Goal: Information Seeking & Learning: Learn about a topic

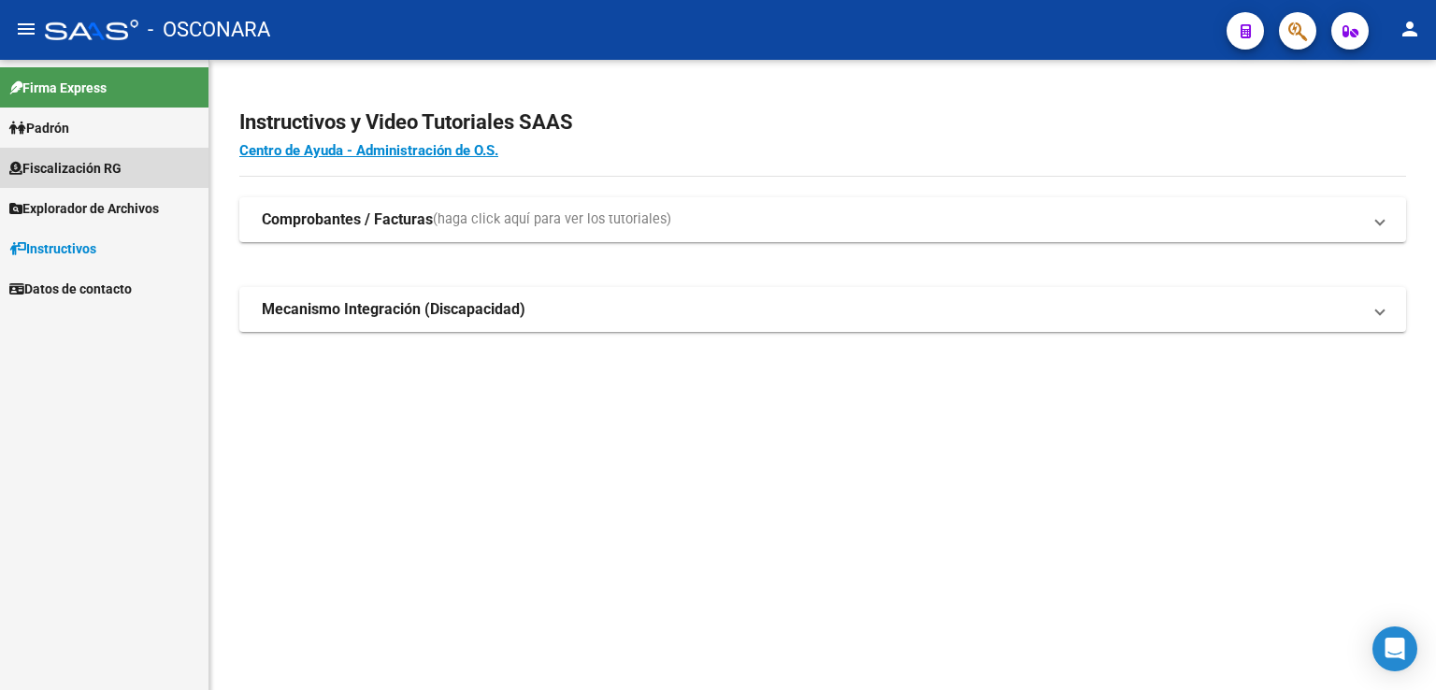
click at [120, 159] on span "Fiscalización RG" at bounding box center [65, 168] width 112 height 21
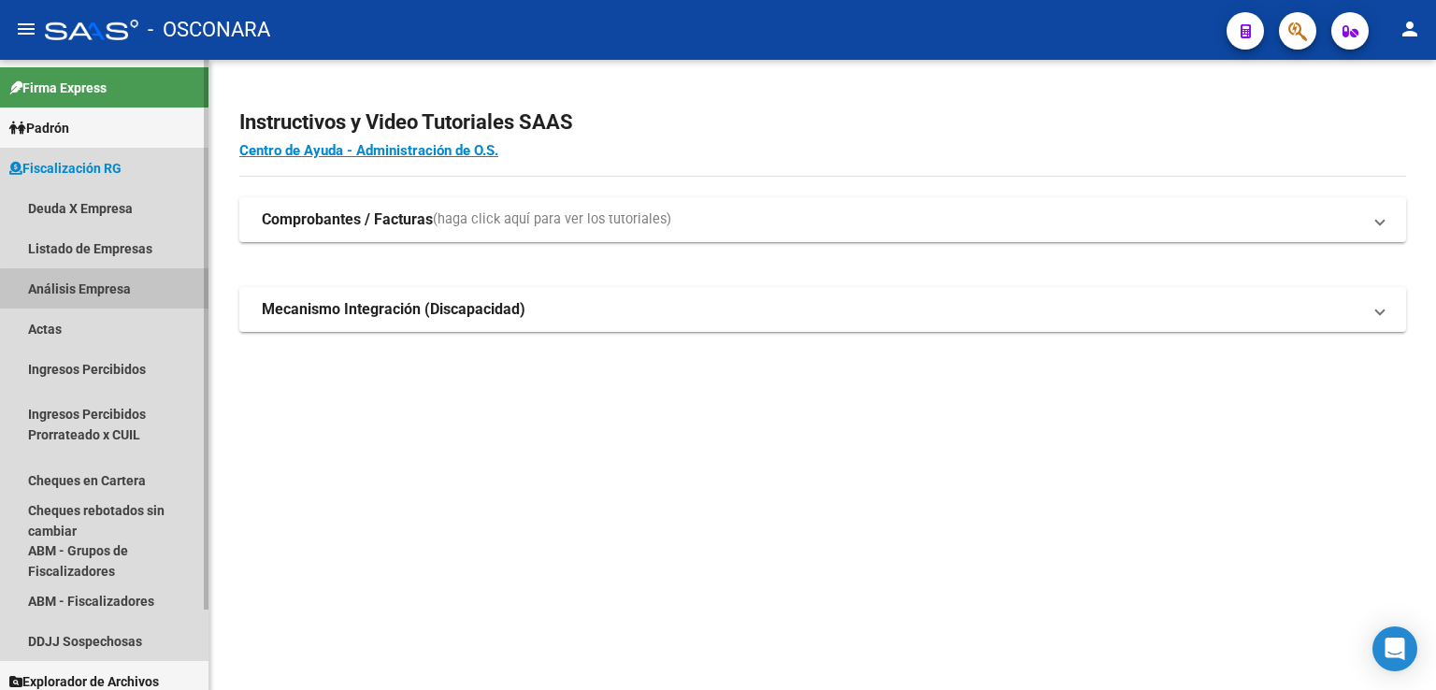
click at [106, 293] on link "Análisis Empresa" at bounding box center [104, 288] width 208 height 40
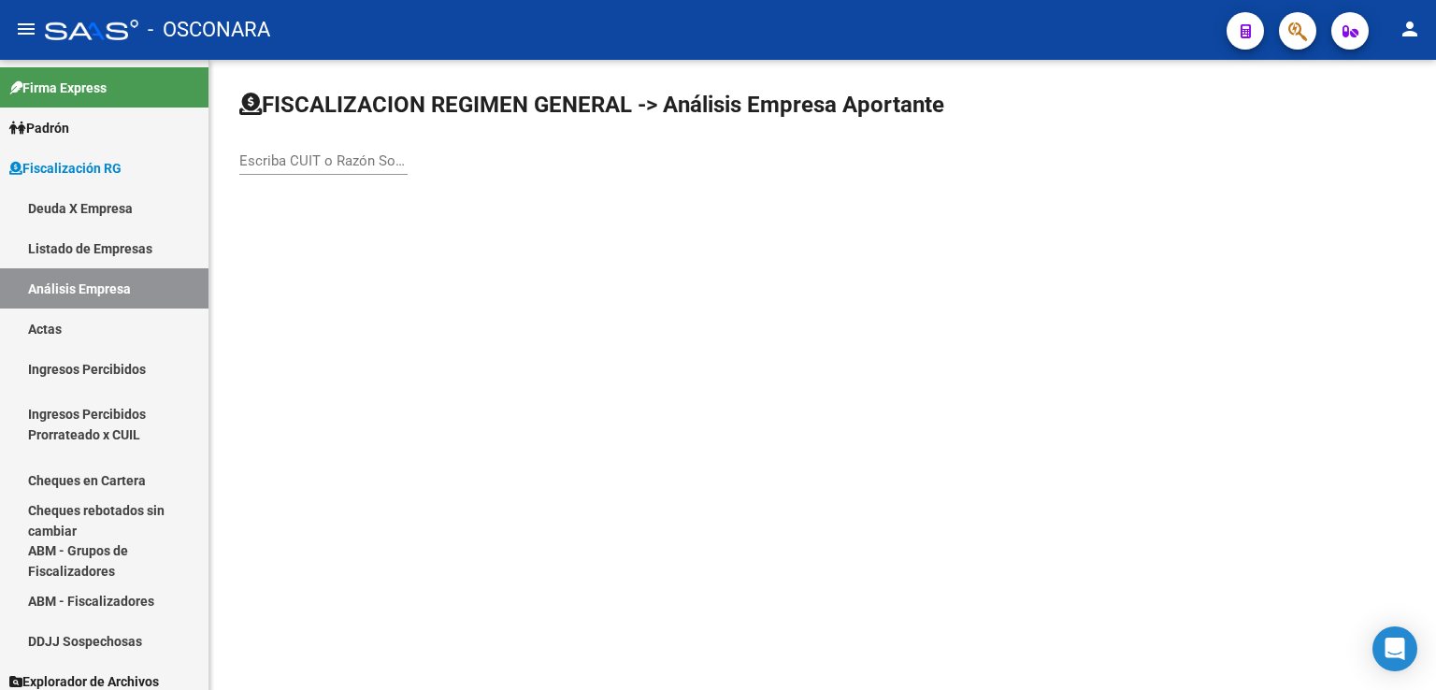
click at [336, 164] on input "Escriba CUIT o Razón Social para buscar" at bounding box center [323, 160] width 168 height 17
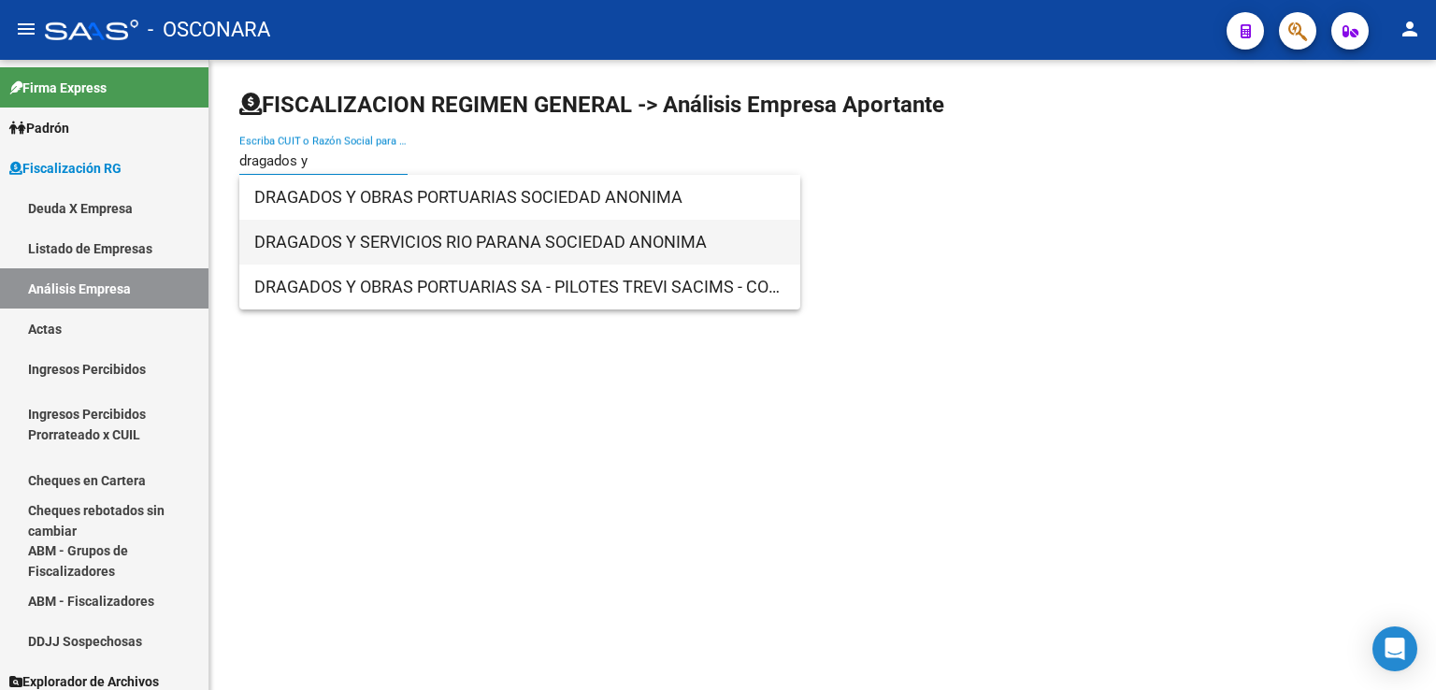
type input "dragados y"
click at [431, 236] on span "DRAGADOS Y SERVICIOS RIO PARANA SOCIEDAD ANONIMA" at bounding box center [519, 242] width 531 height 45
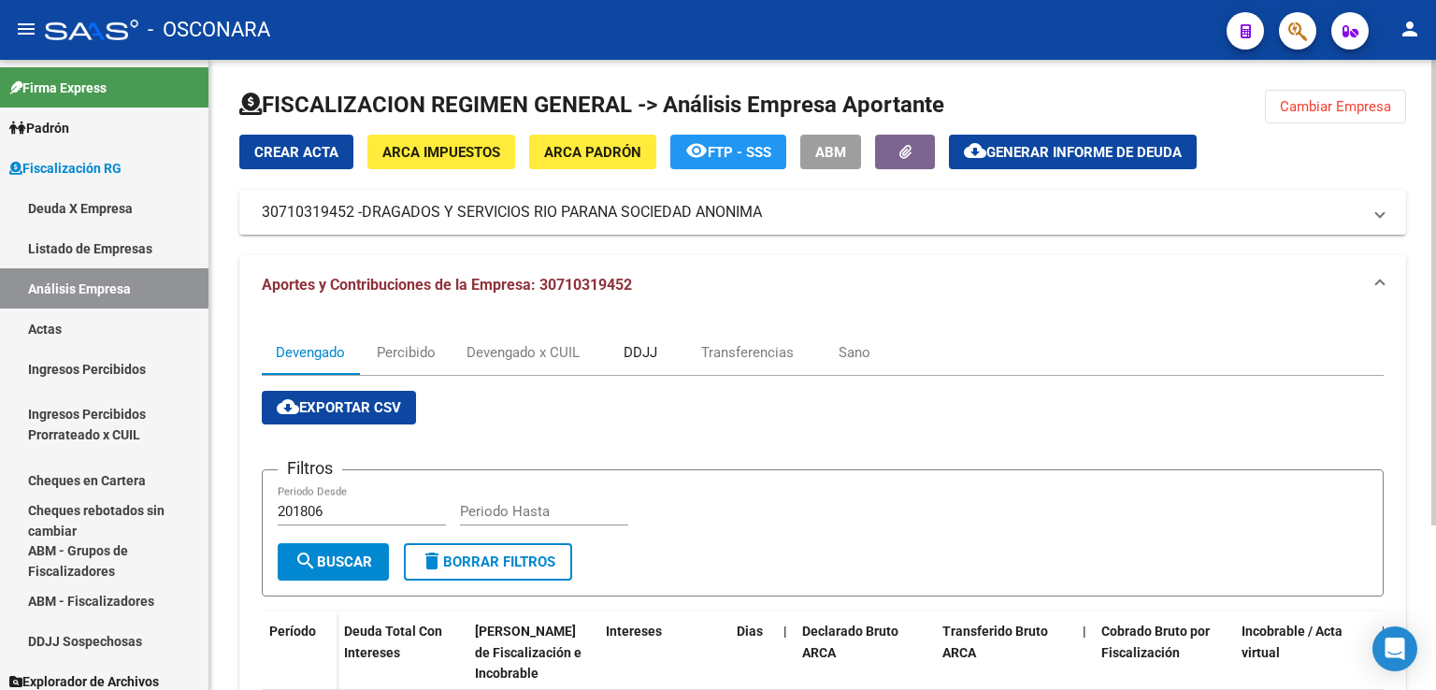
click at [632, 354] on div "DDJJ" at bounding box center [640, 352] width 34 height 21
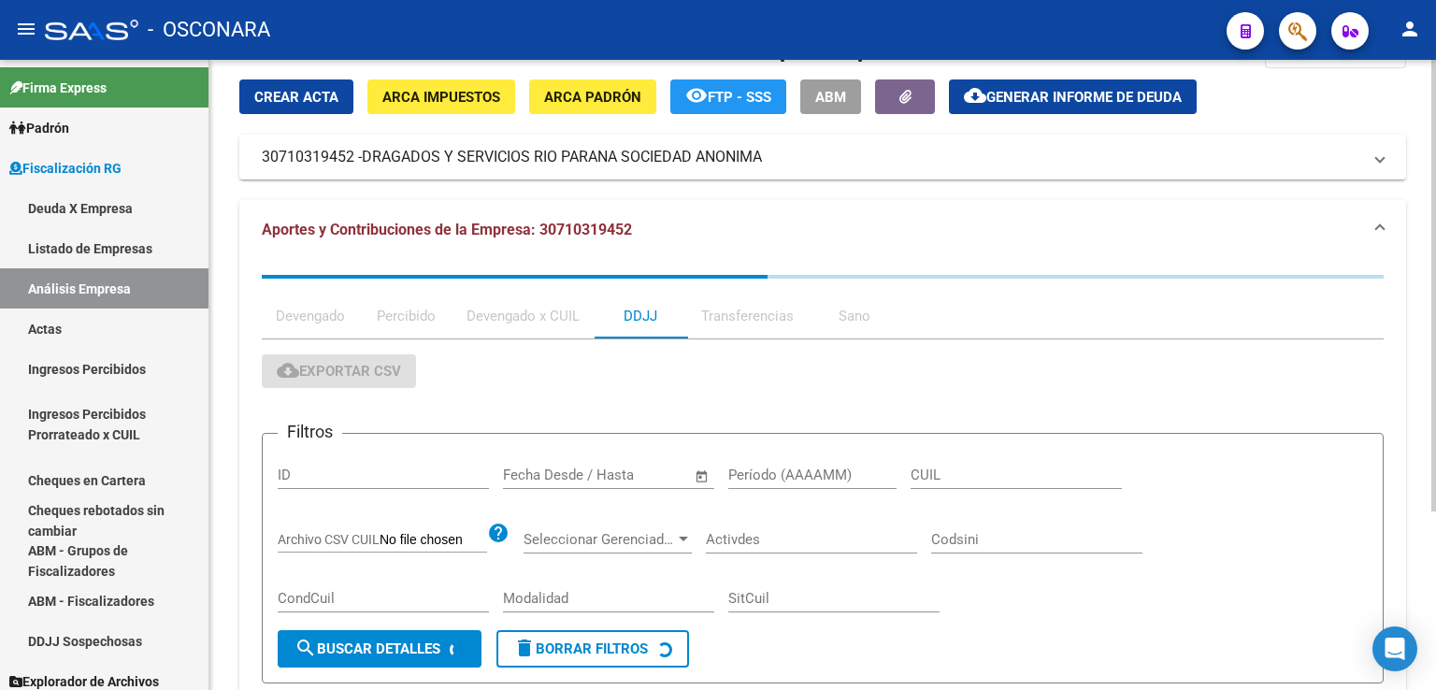
scroll to position [250, 0]
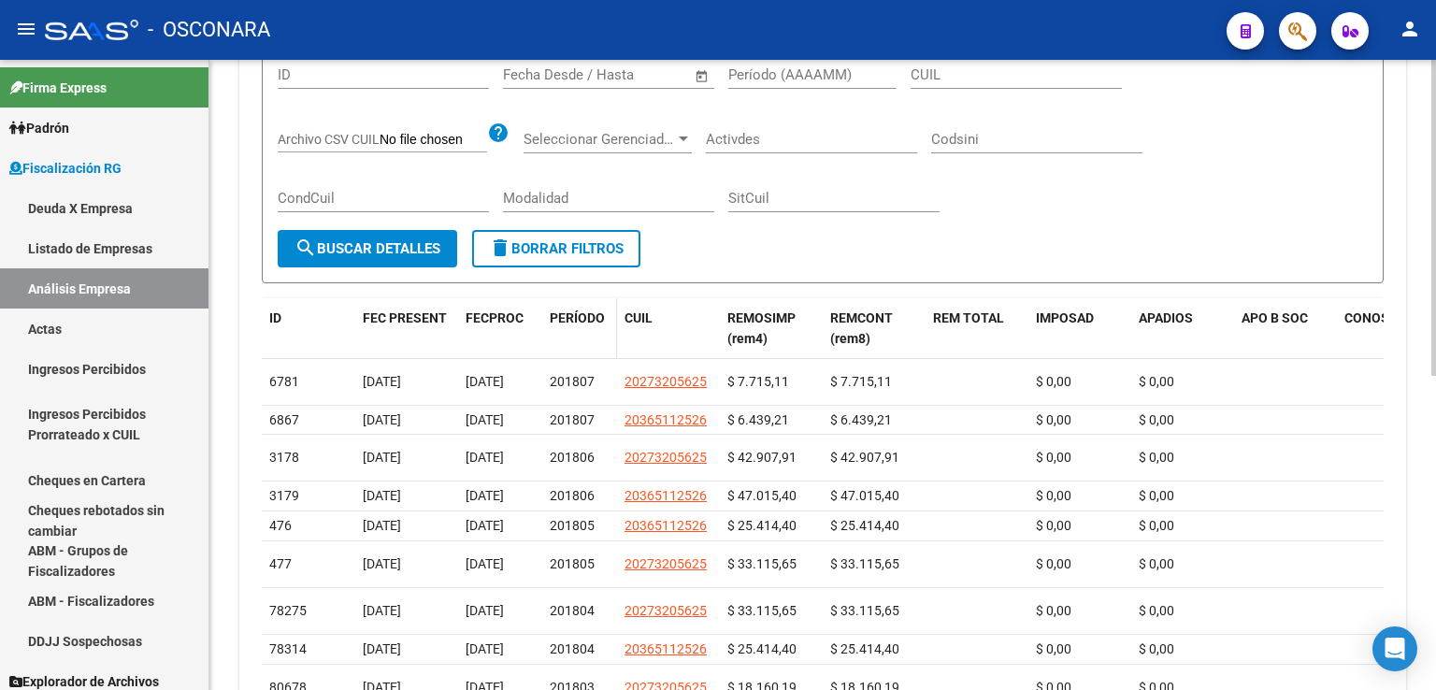
click at [576, 319] on span "PERÍODO" at bounding box center [577, 317] width 55 height 15
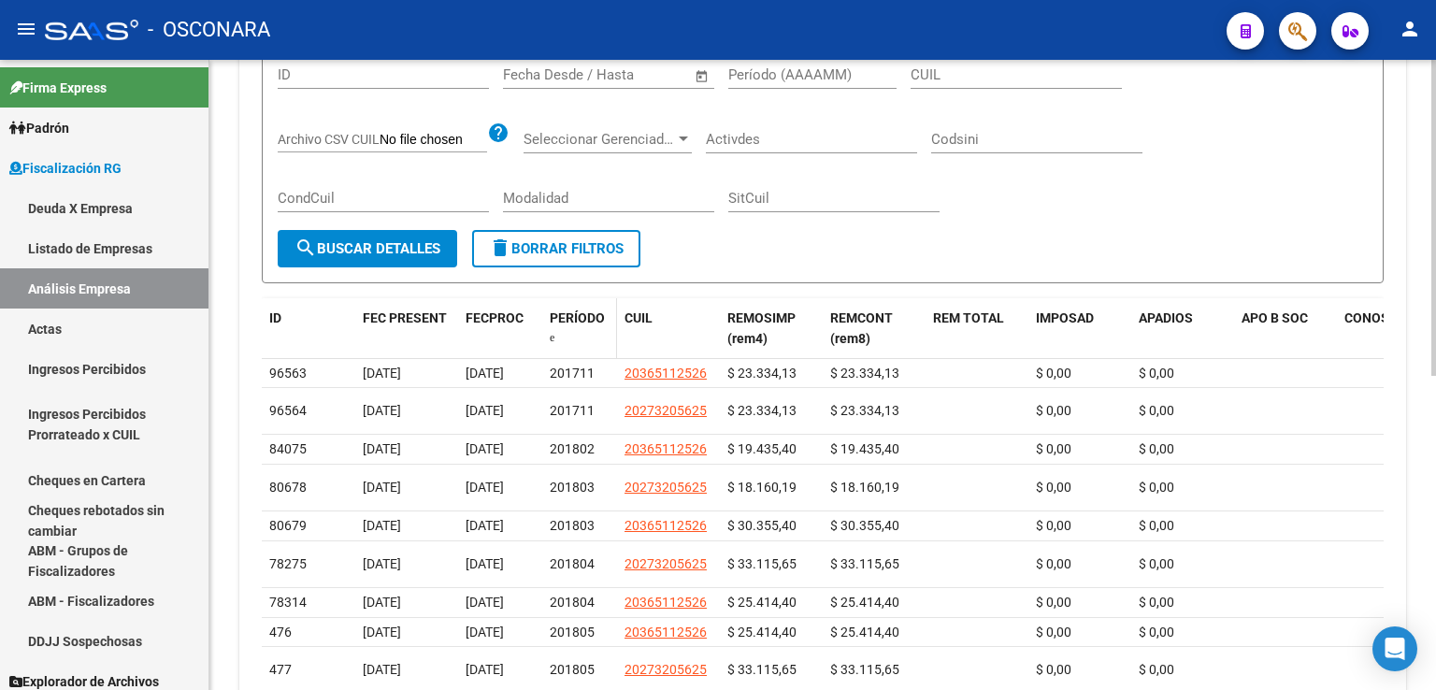
click at [576, 320] on span "PERÍODO" at bounding box center [577, 317] width 55 height 15
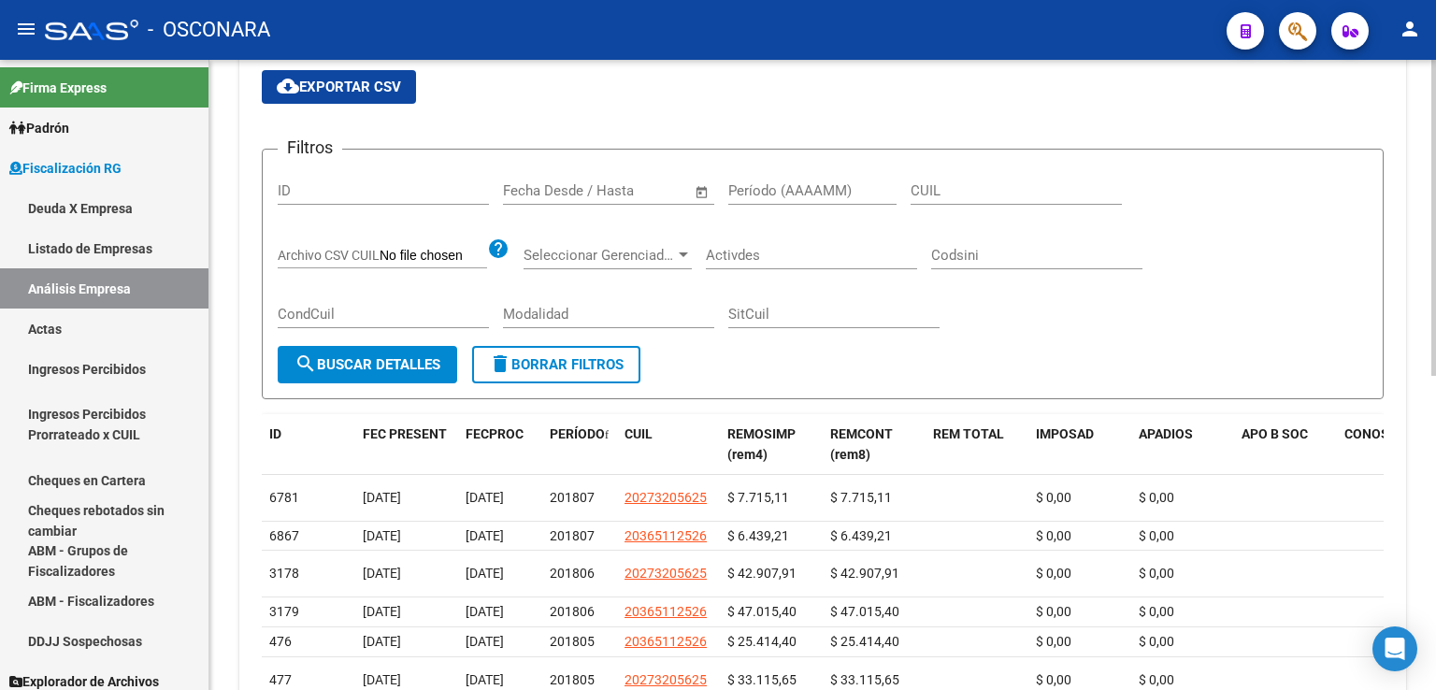
scroll to position [0, 0]
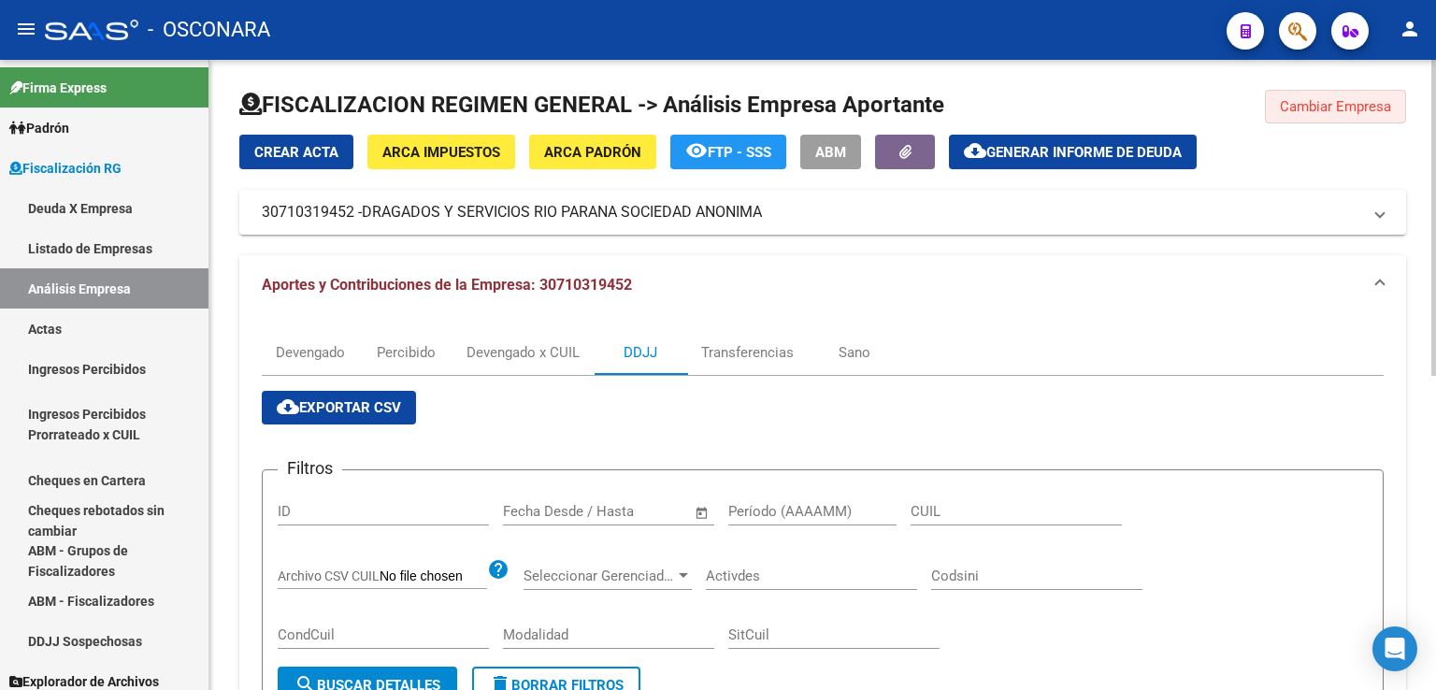
drag, startPoint x: 1304, startPoint y: 109, endPoint x: 921, endPoint y: 212, distance: 396.7
click at [1292, 116] on button "Cambiar Empresa" at bounding box center [1335, 107] width 141 height 34
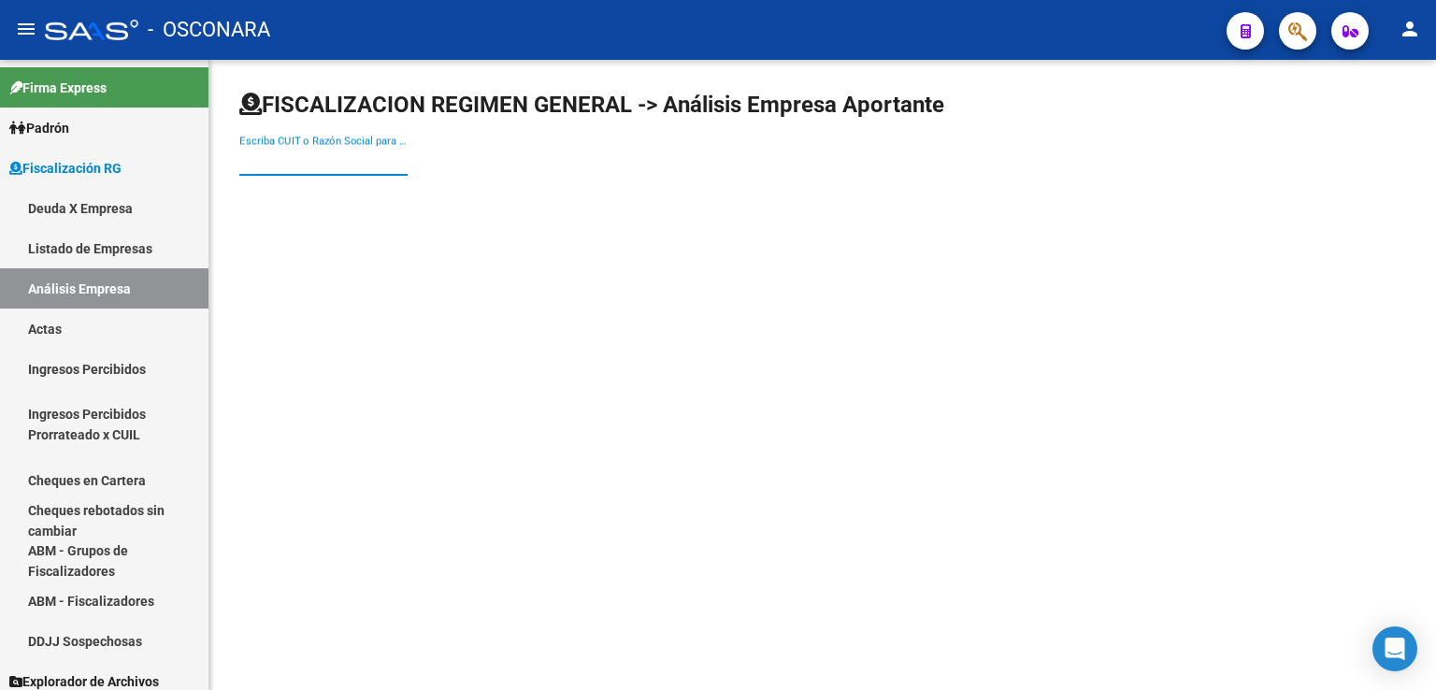
click at [349, 157] on input "Escriba CUIT o Razón Social para buscar" at bounding box center [323, 160] width 168 height 17
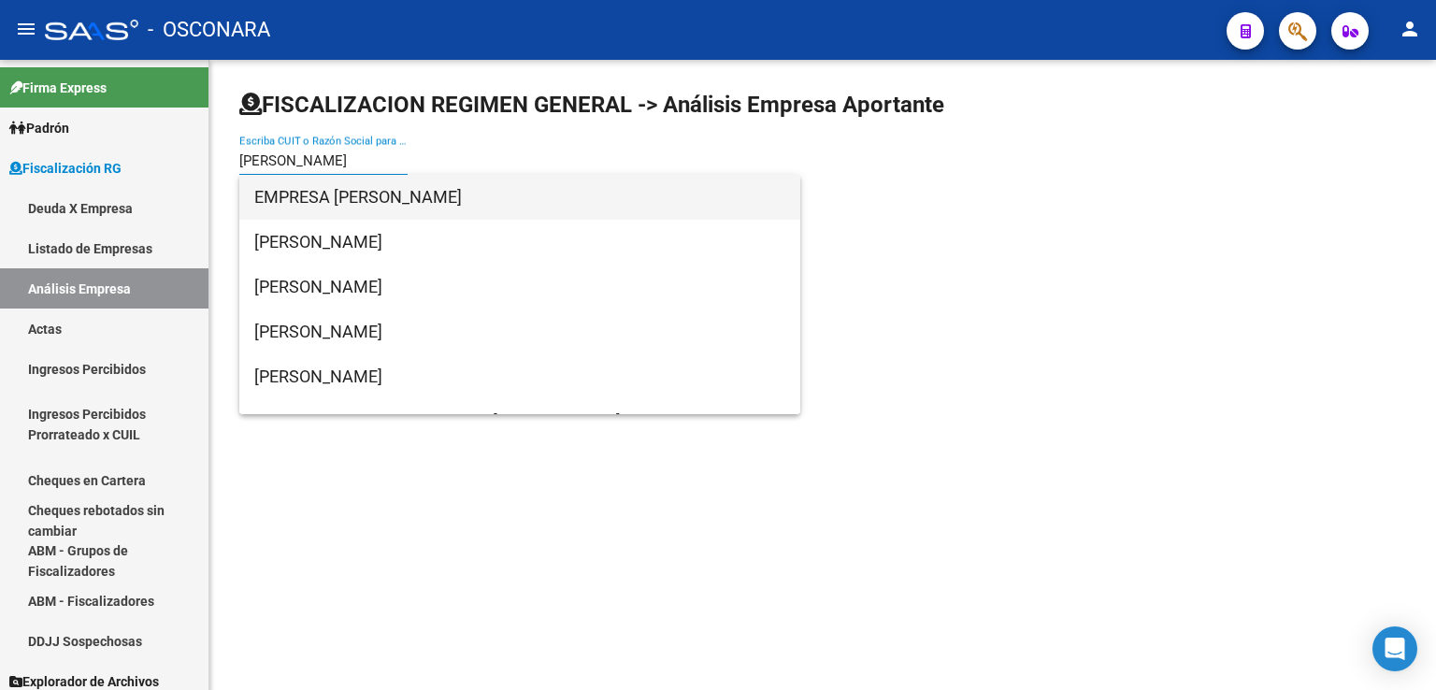
type input "[PERSON_NAME]"
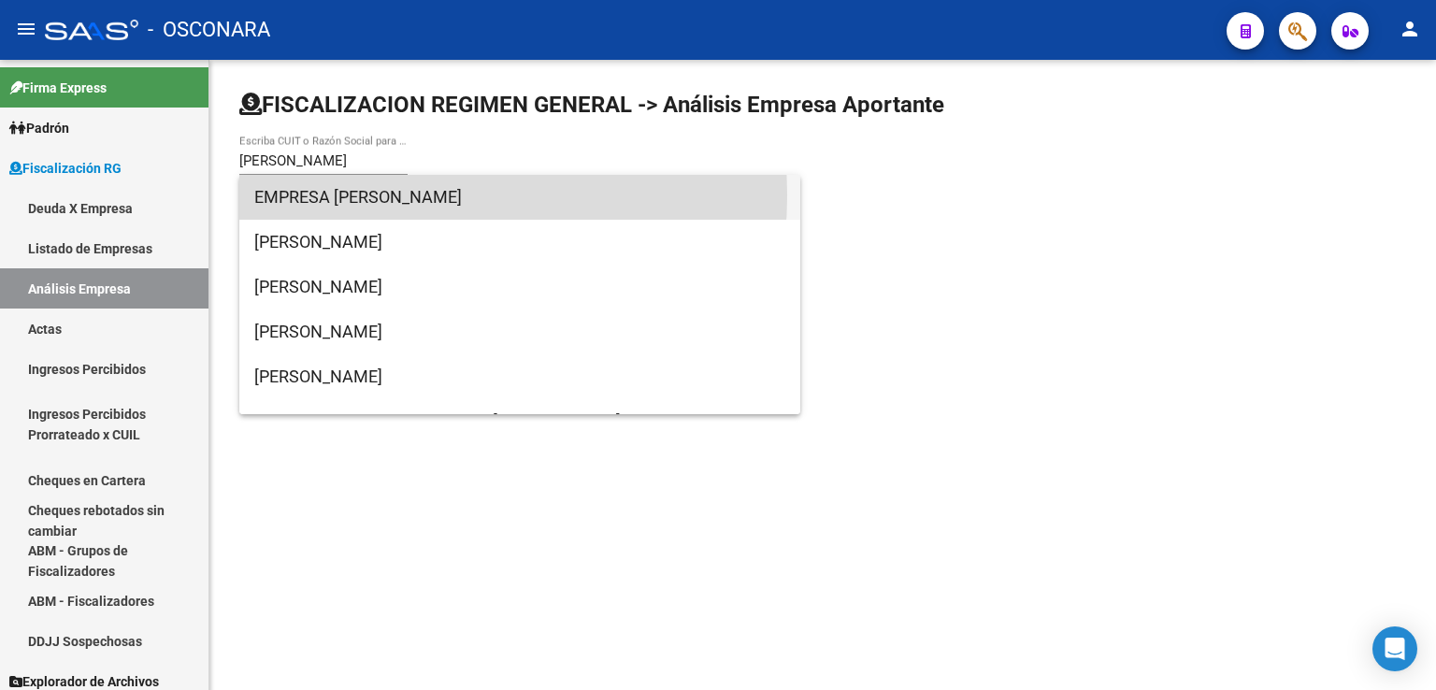
click at [400, 195] on span "EMPRESA [PERSON_NAME]" at bounding box center [519, 197] width 531 height 45
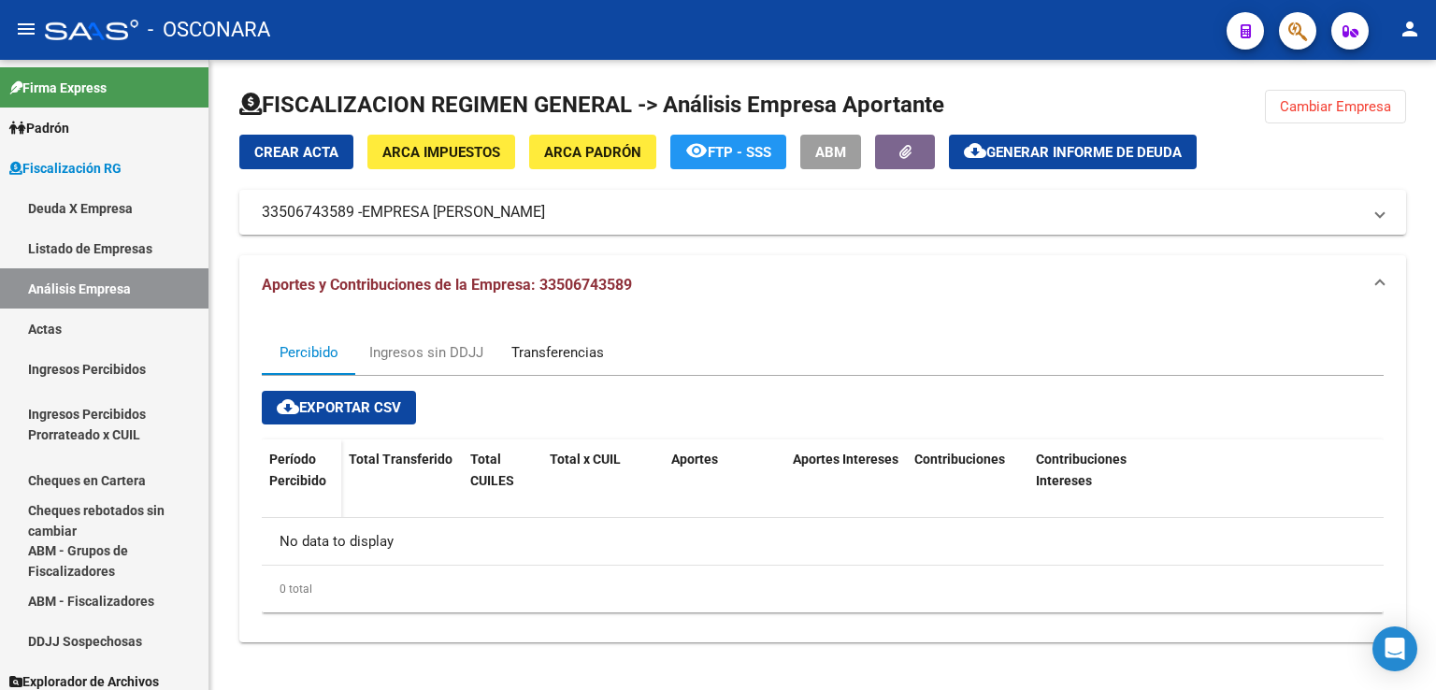
click at [544, 341] on div "Transferencias" at bounding box center [557, 352] width 121 height 45
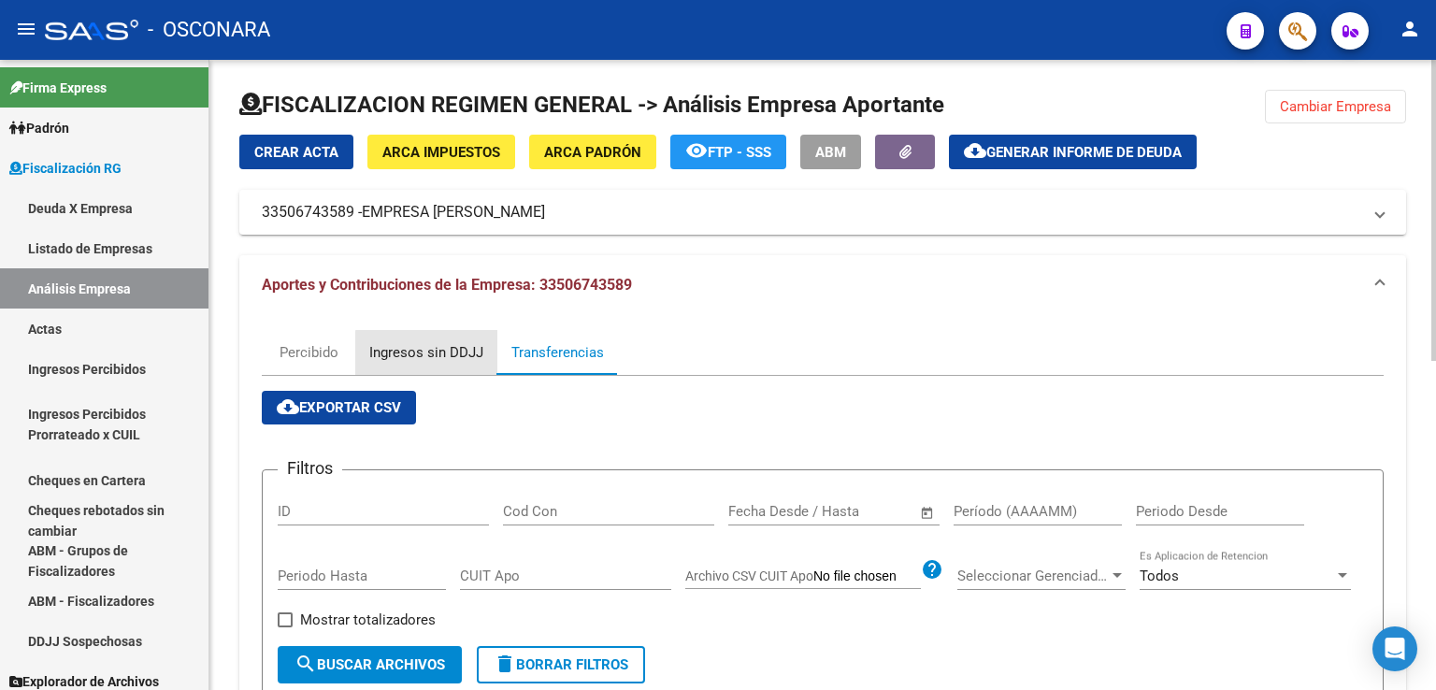
click at [475, 365] on div "Ingresos sin DDJJ" at bounding box center [426, 352] width 142 height 45
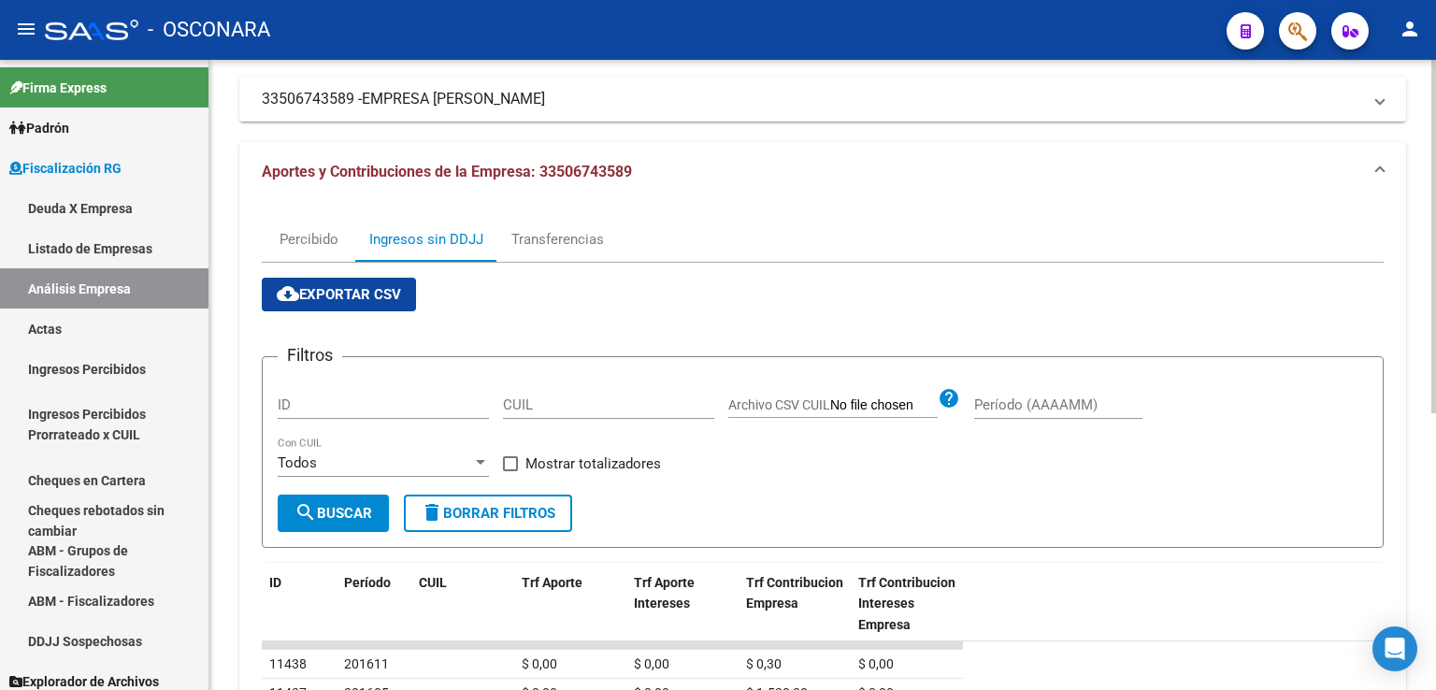
scroll to position [93, 0]
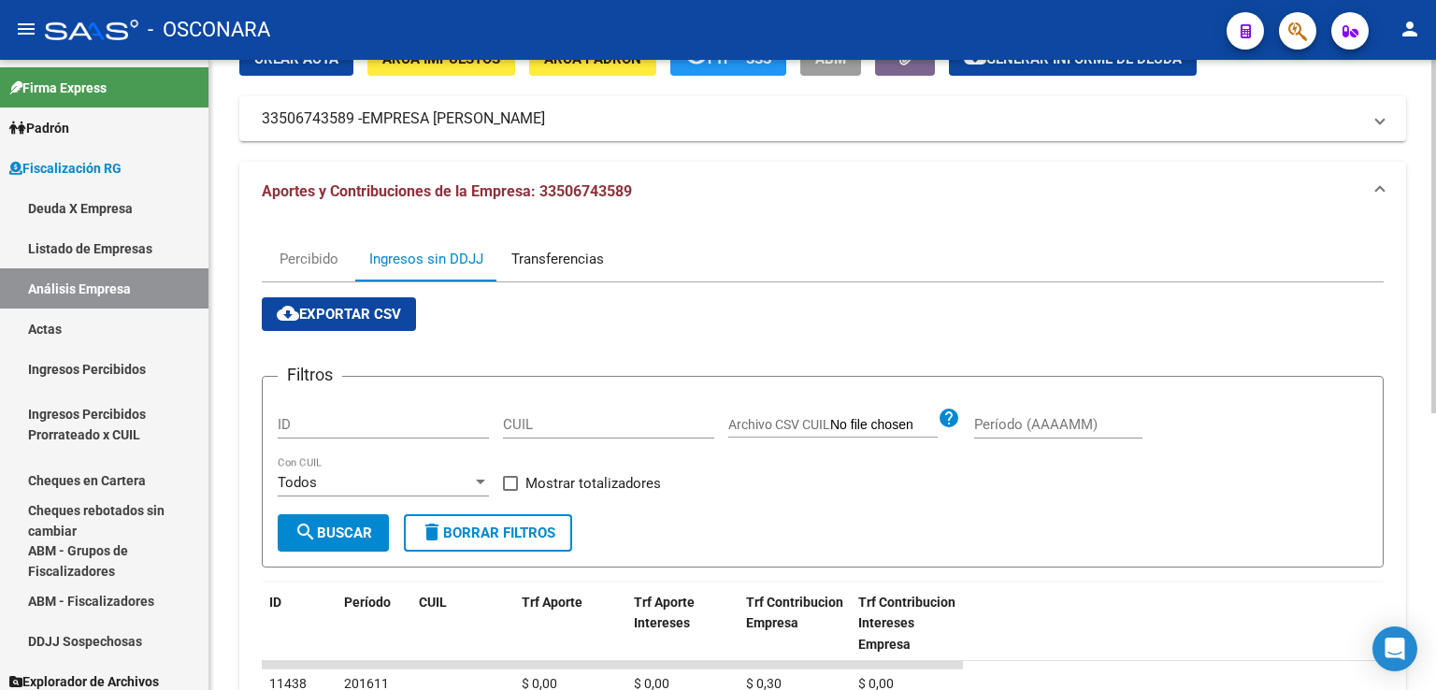
click at [546, 271] on div "Transferencias" at bounding box center [557, 258] width 121 height 45
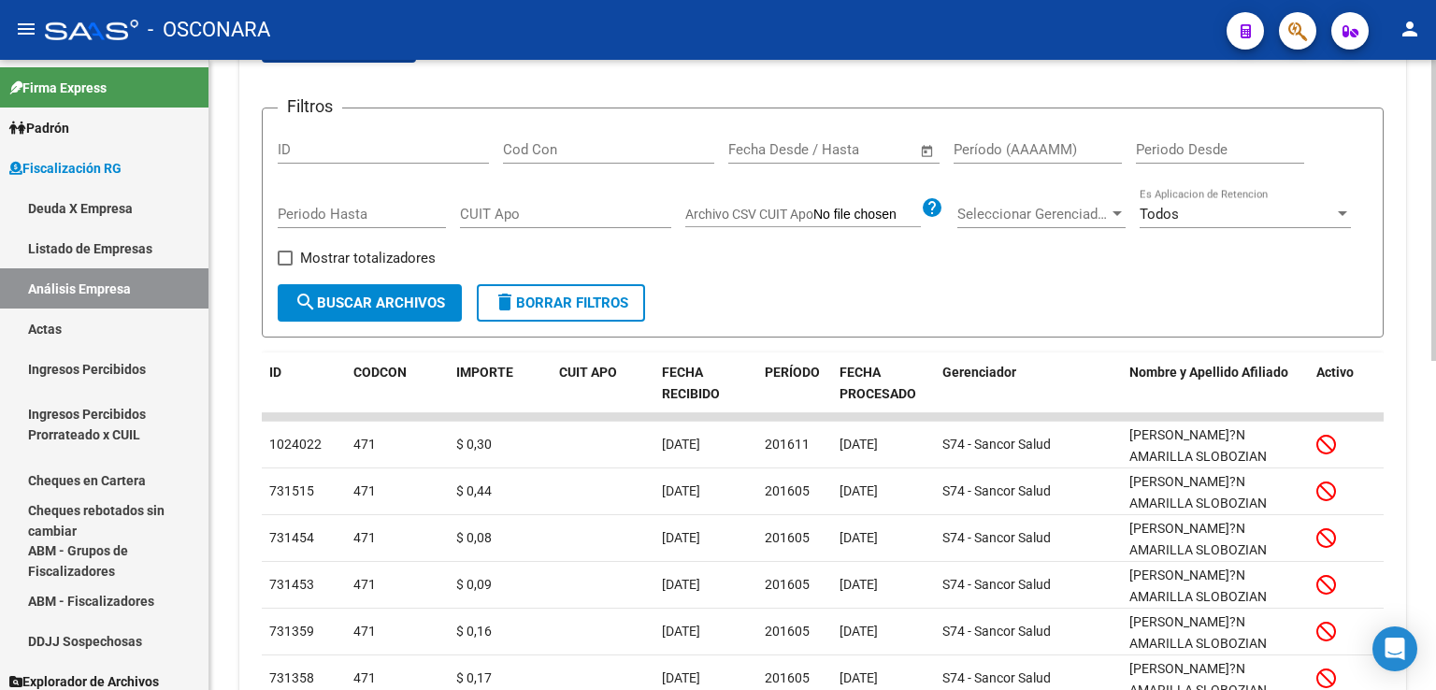
scroll to position [374, 0]
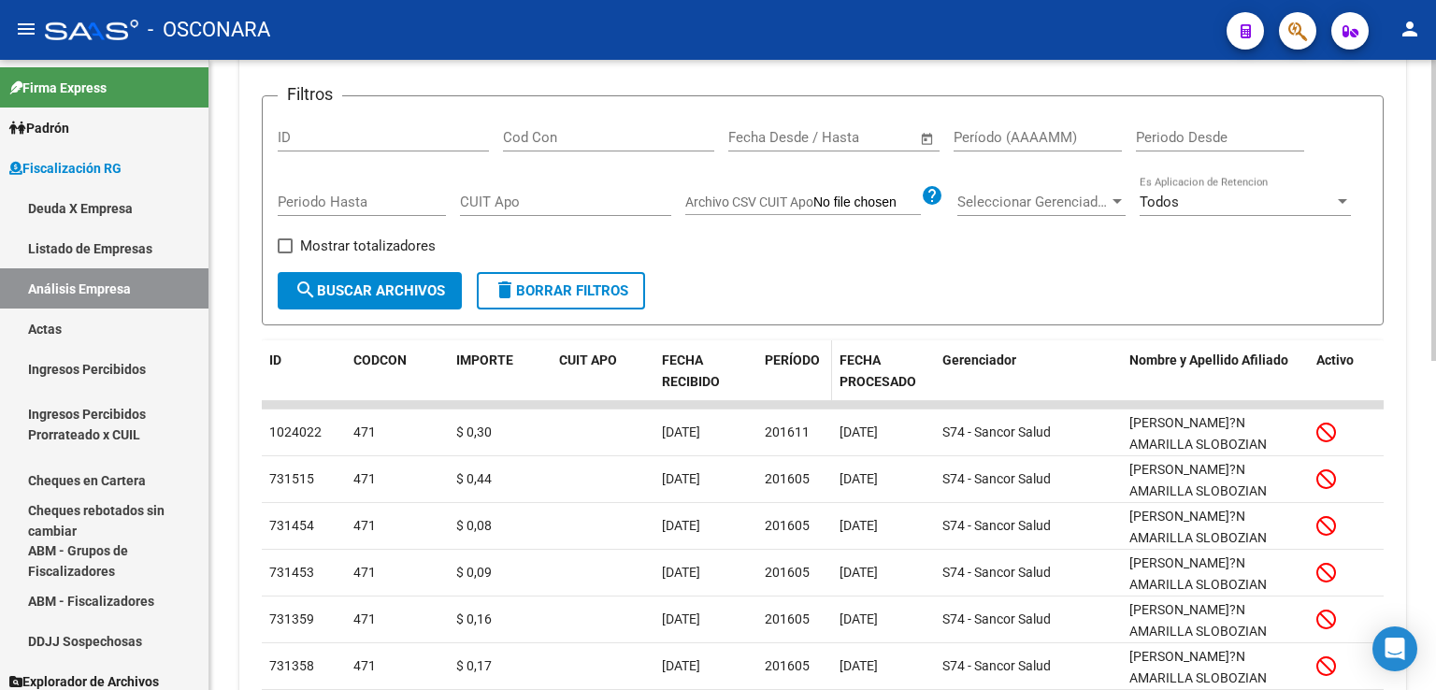
click at [793, 360] on span "PERÍODO" at bounding box center [791, 359] width 55 height 15
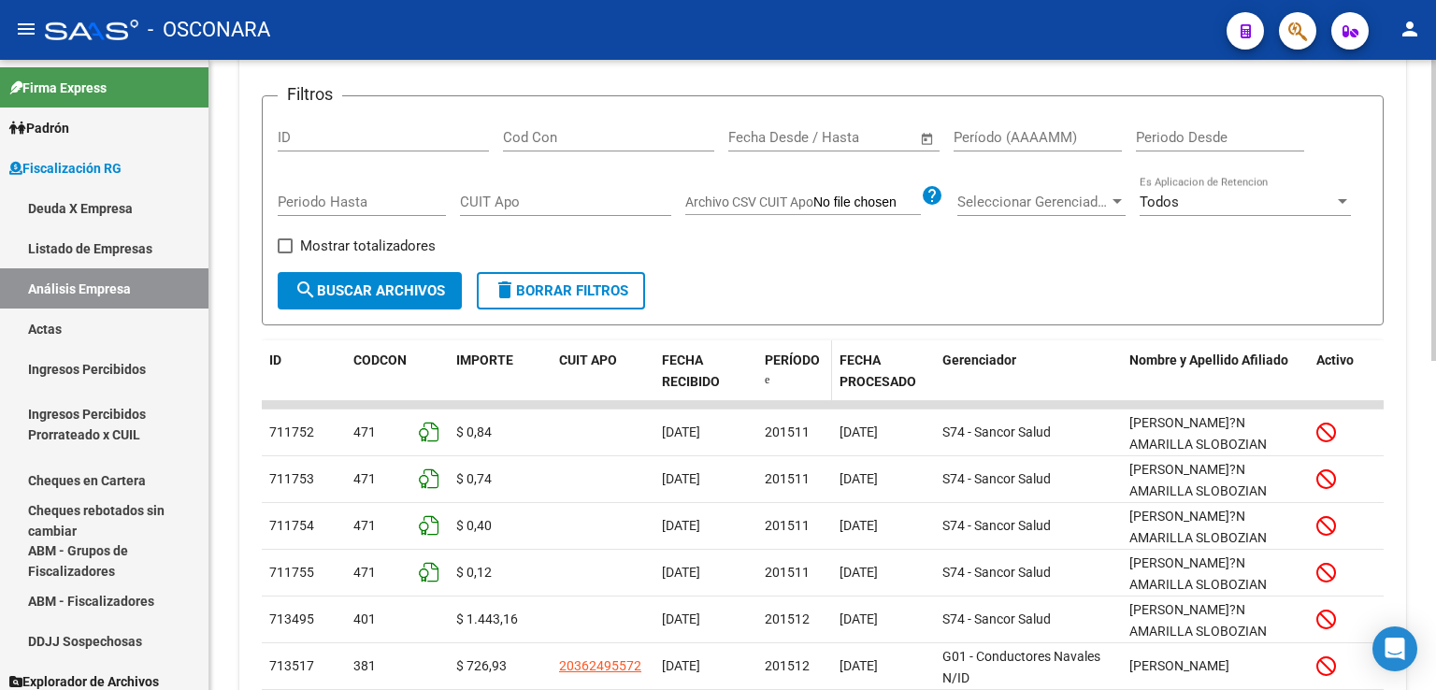
click at [793, 360] on span "PERÍODO" at bounding box center [791, 359] width 55 height 15
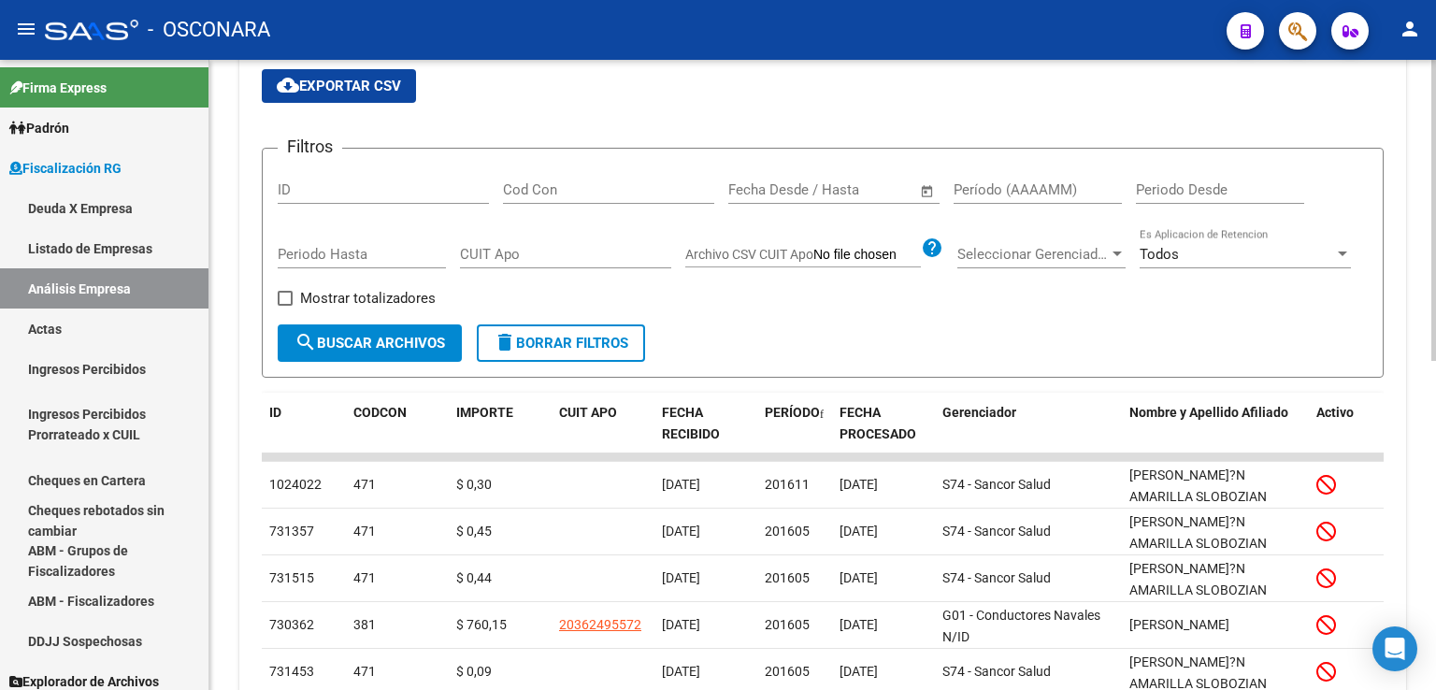
scroll to position [0, 0]
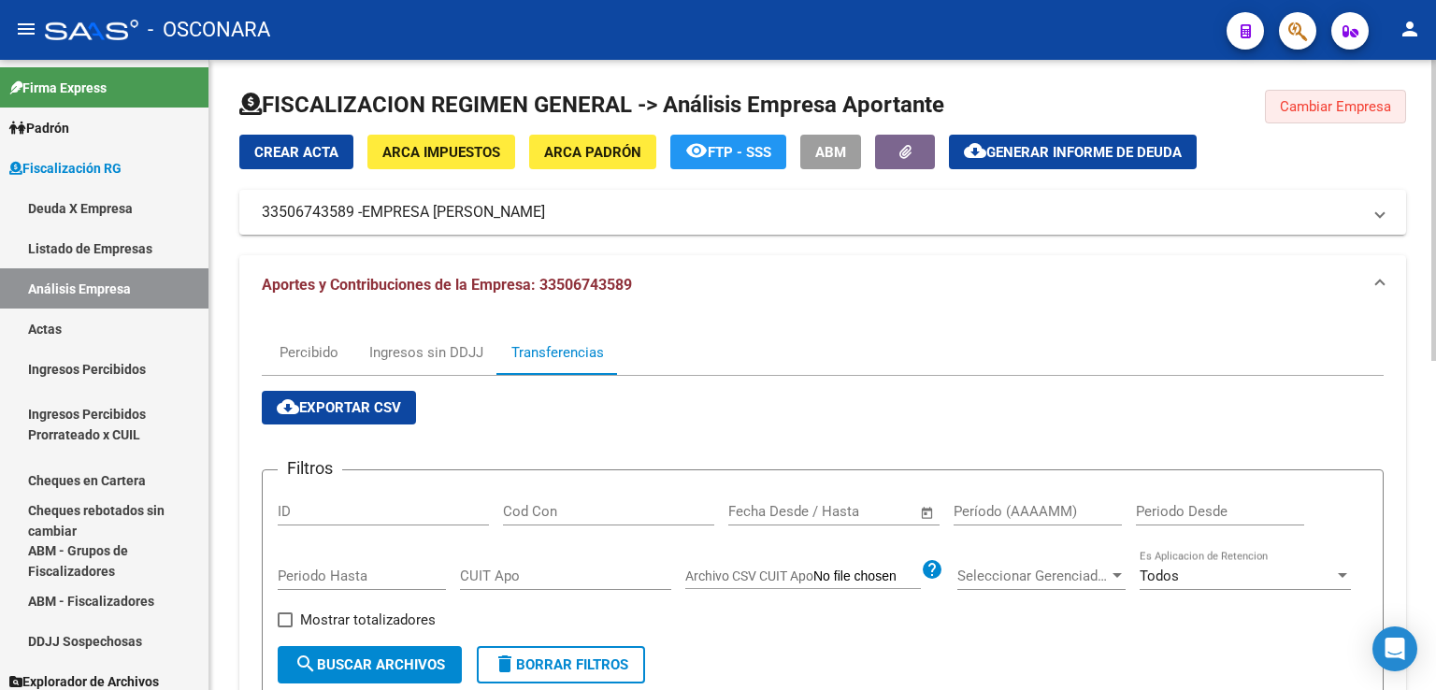
drag, startPoint x: 1383, startPoint y: 110, endPoint x: 1170, endPoint y: 171, distance: 221.6
click at [1380, 112] on span "Cambiar Empresa" at bounding box center [1334, 106] width 111 height 17
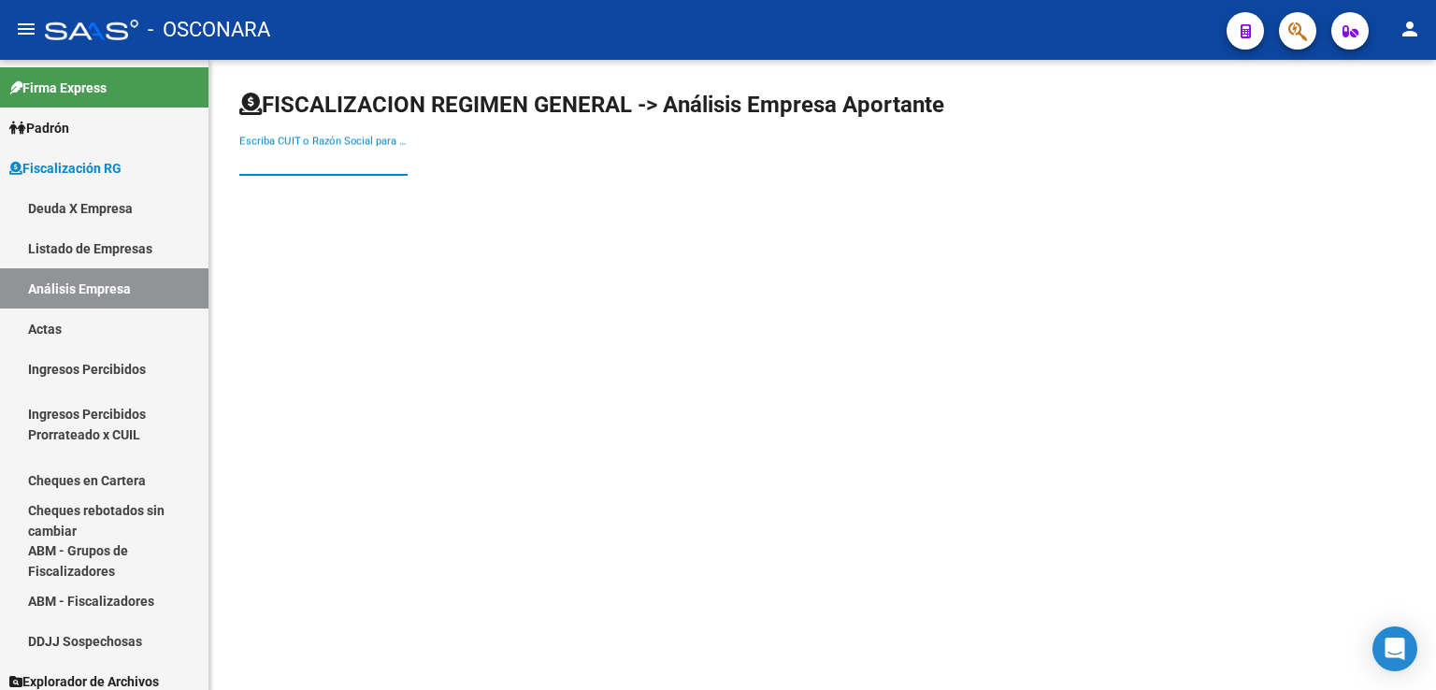
click at [321, 152] on input "Escriba CUIT o Razón Social para buscar" at bounding box center [323, 160] width 168 height 17
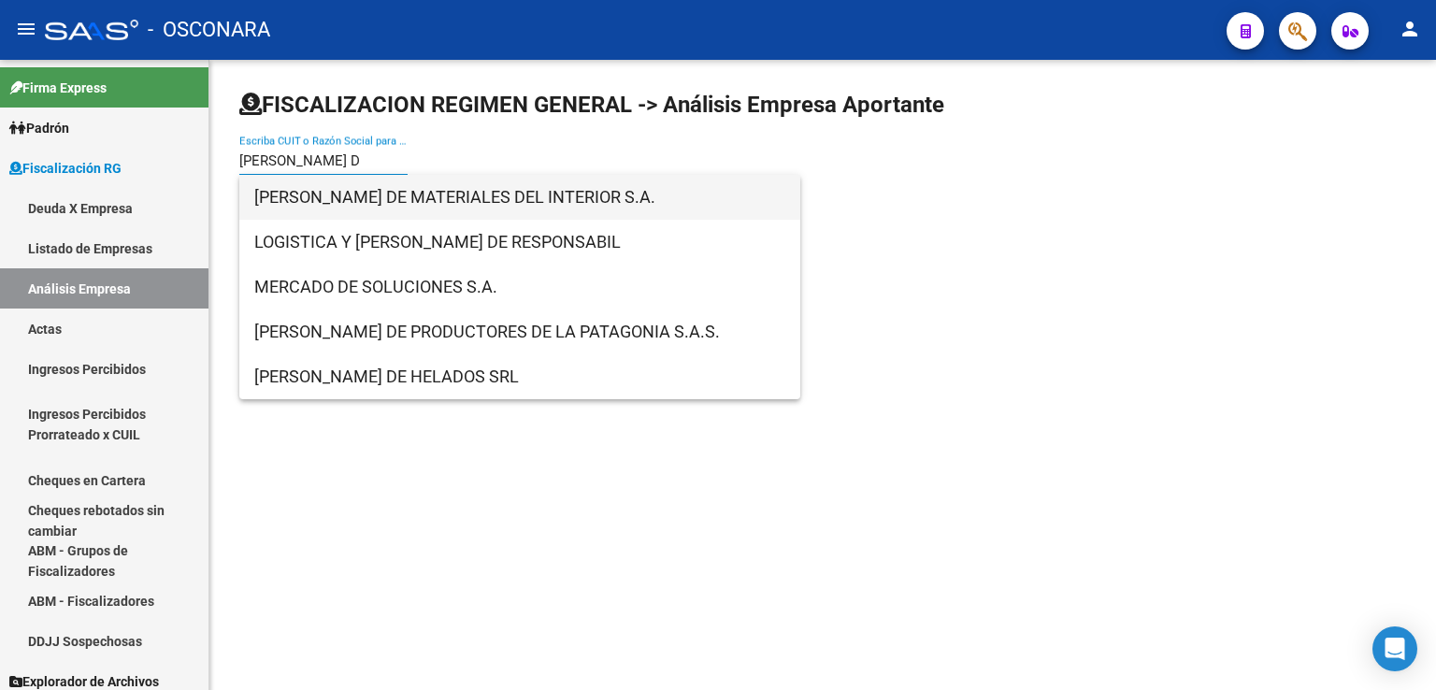
type input "[PERSON_NAME] D"
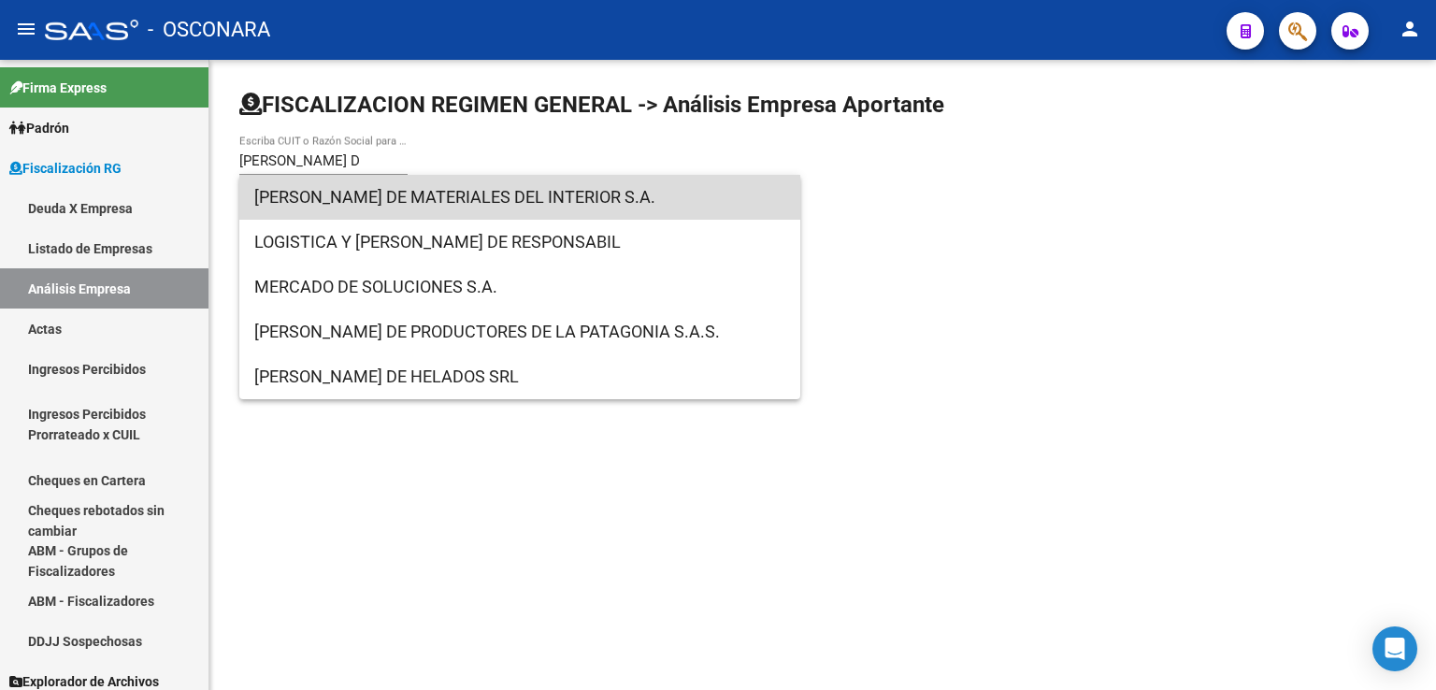
click at [591, 197] on span "[PERSON_NAME] DE MATERIALES DEL INTERIOR S.A." at bounding box center [519, 197] width 531 height 45
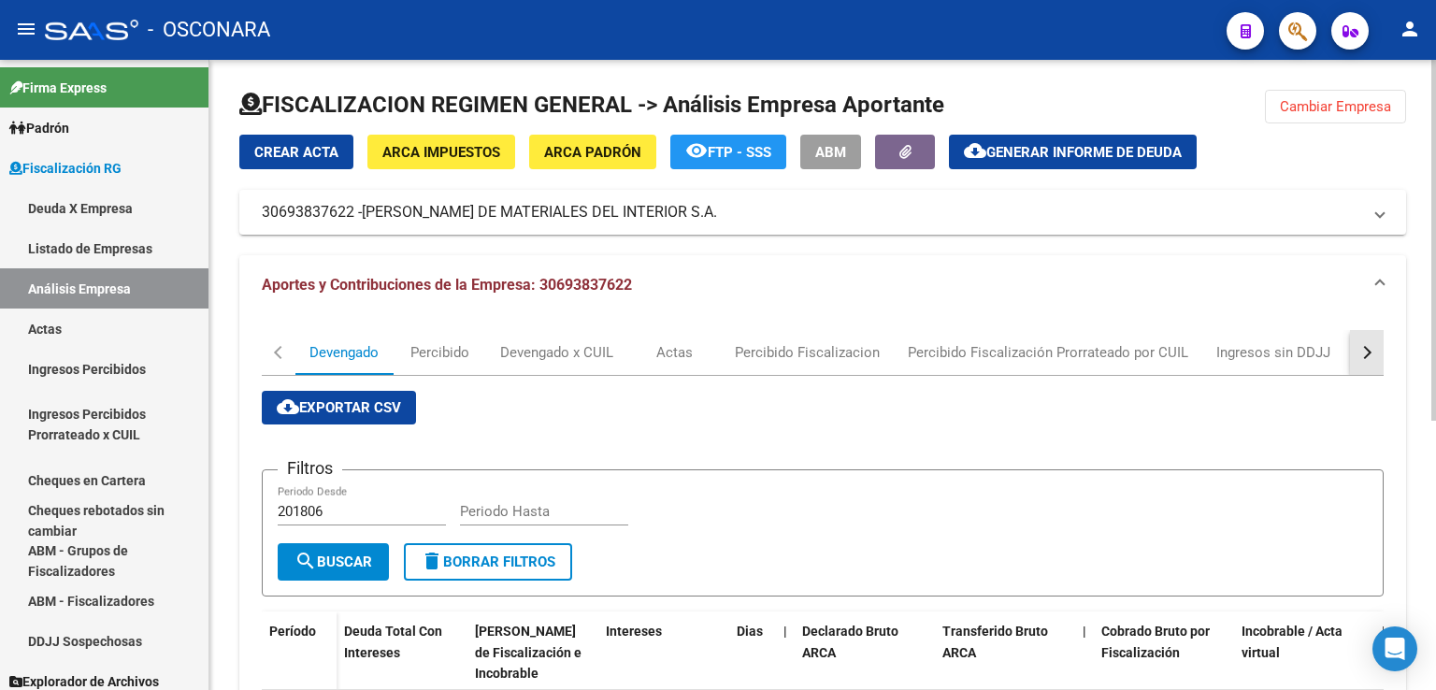
click at [1366, 350] on div "button" at bounding box center [1364, 352] width 13 height 13
click at [1025, 349] on div "DDJJ" at bounding box center [1025, 352] width 34 height 21
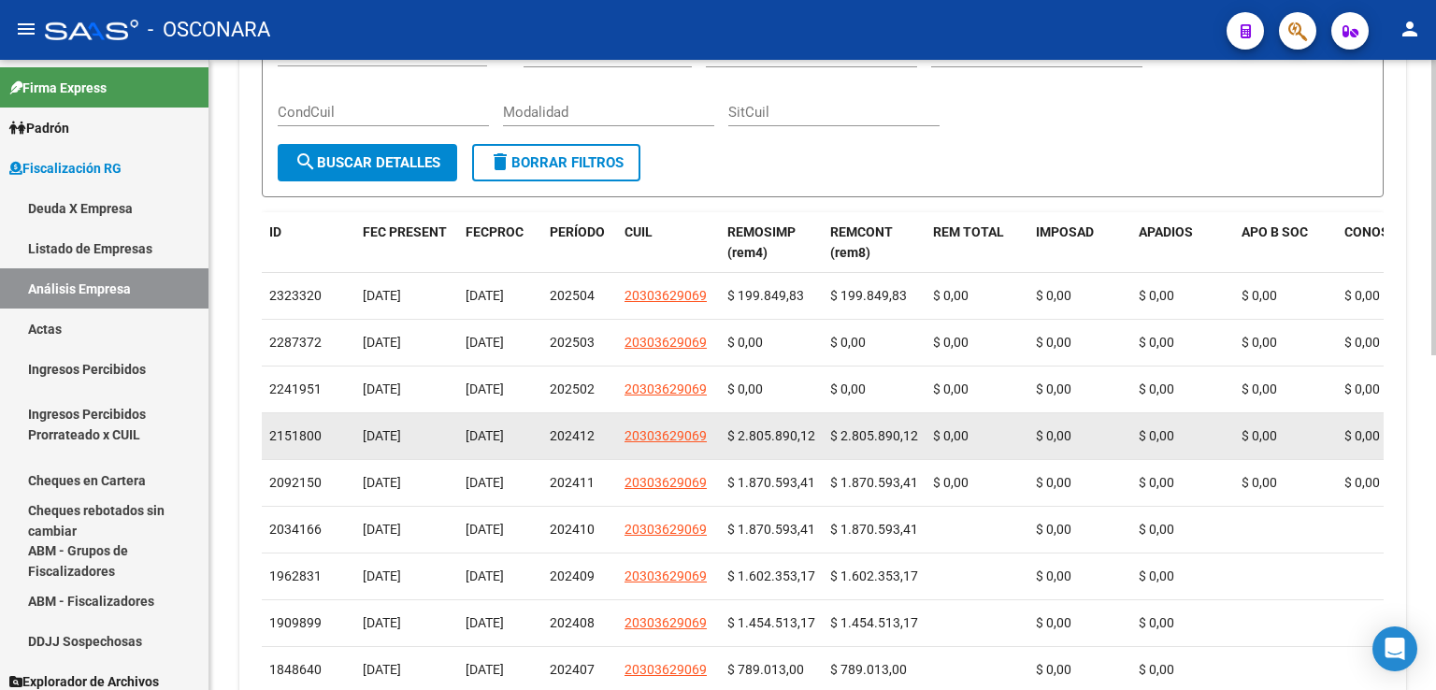
scroll to position [561, 0]
